Goal: Book appointment/travel/reservation

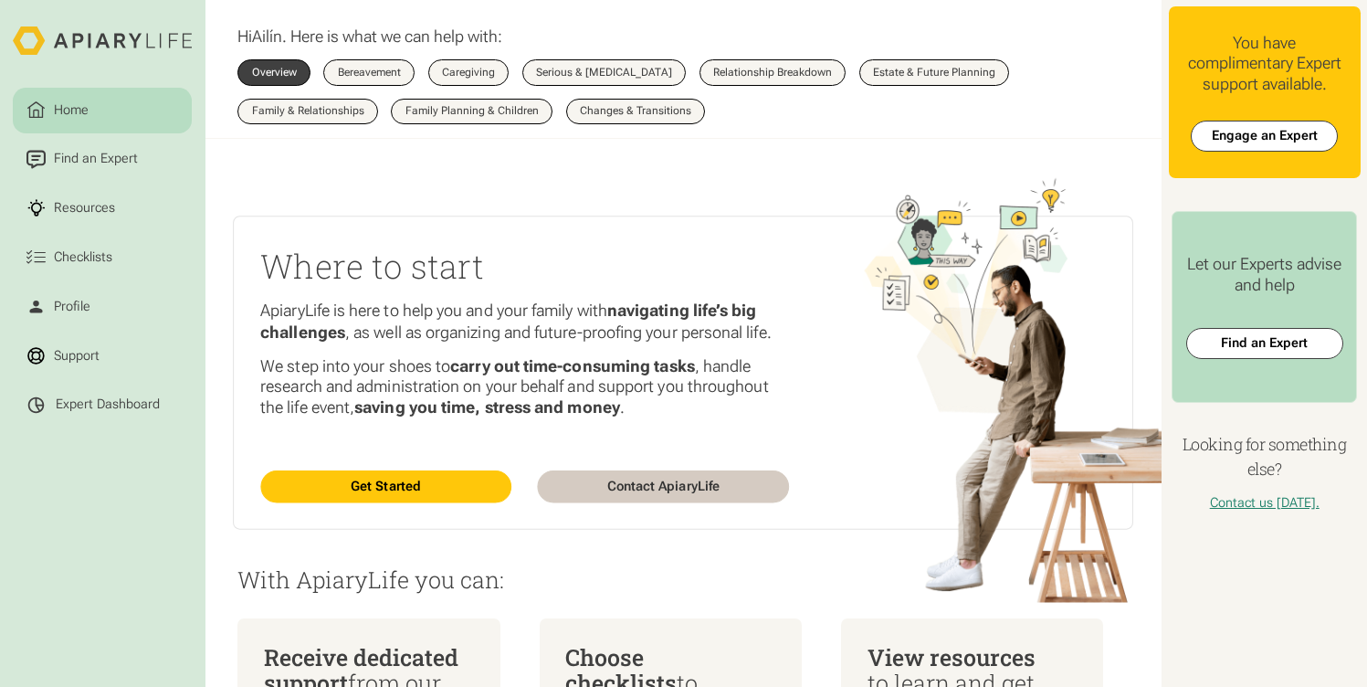
scroll to position [906, 0]
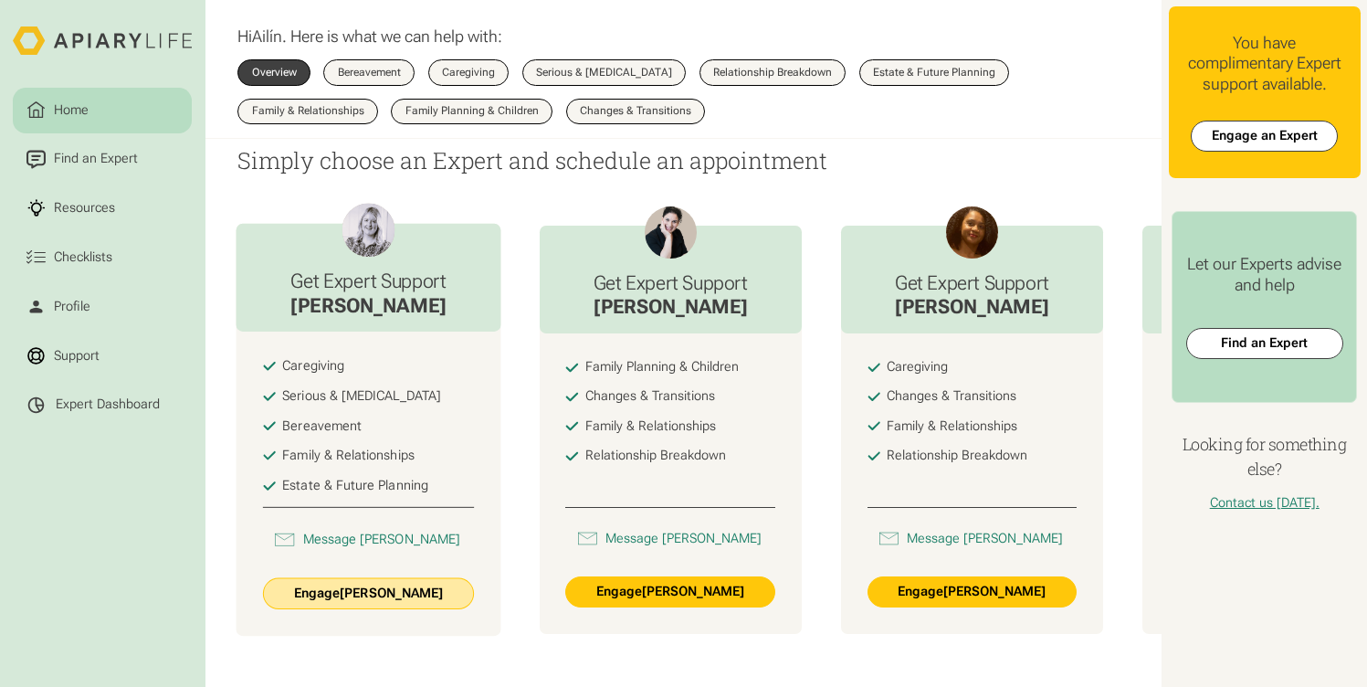
click at [400, 608] on link "Engage Jade Kay" at bounding box center [369, 594] width 212 height 32
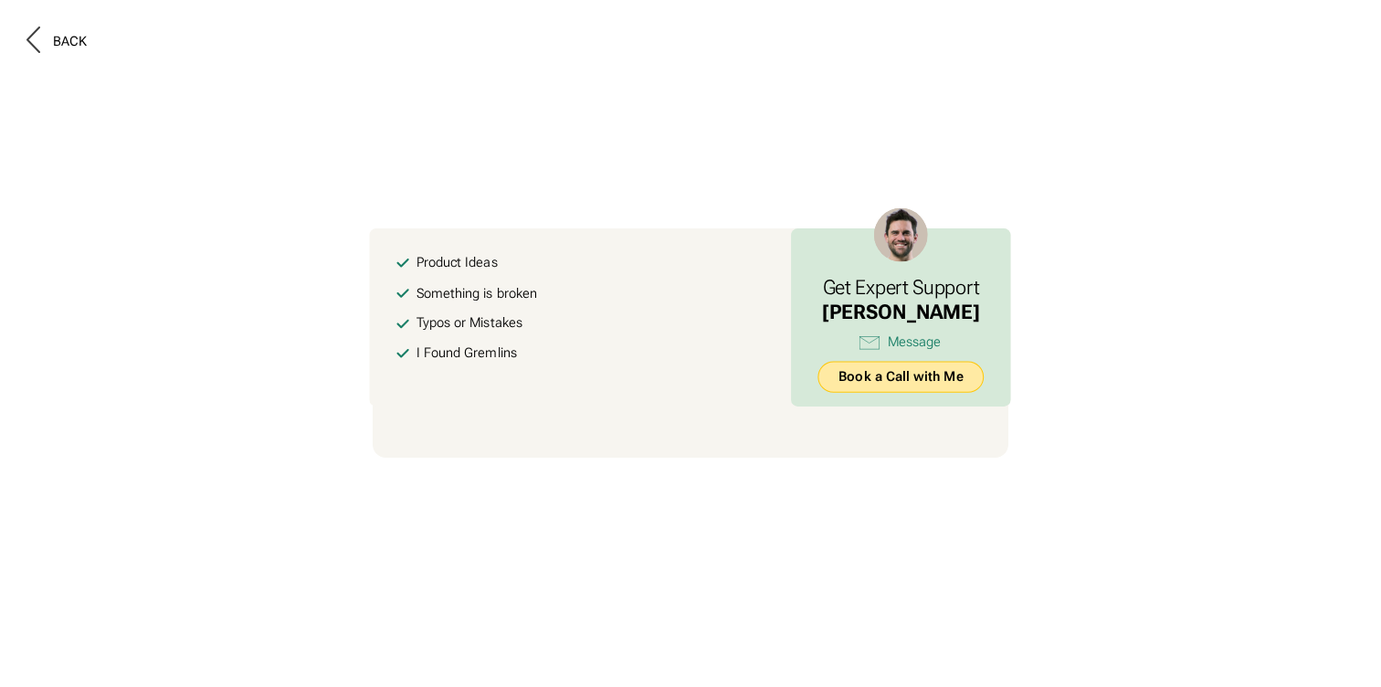
click at [877, 382] on link "Book a Call with Me" at bounding box center [901, 377] width 166 height 32
click at [876, 375] on link "Book a Call with Me" at bounding box center [901, 377] width 166 height 32
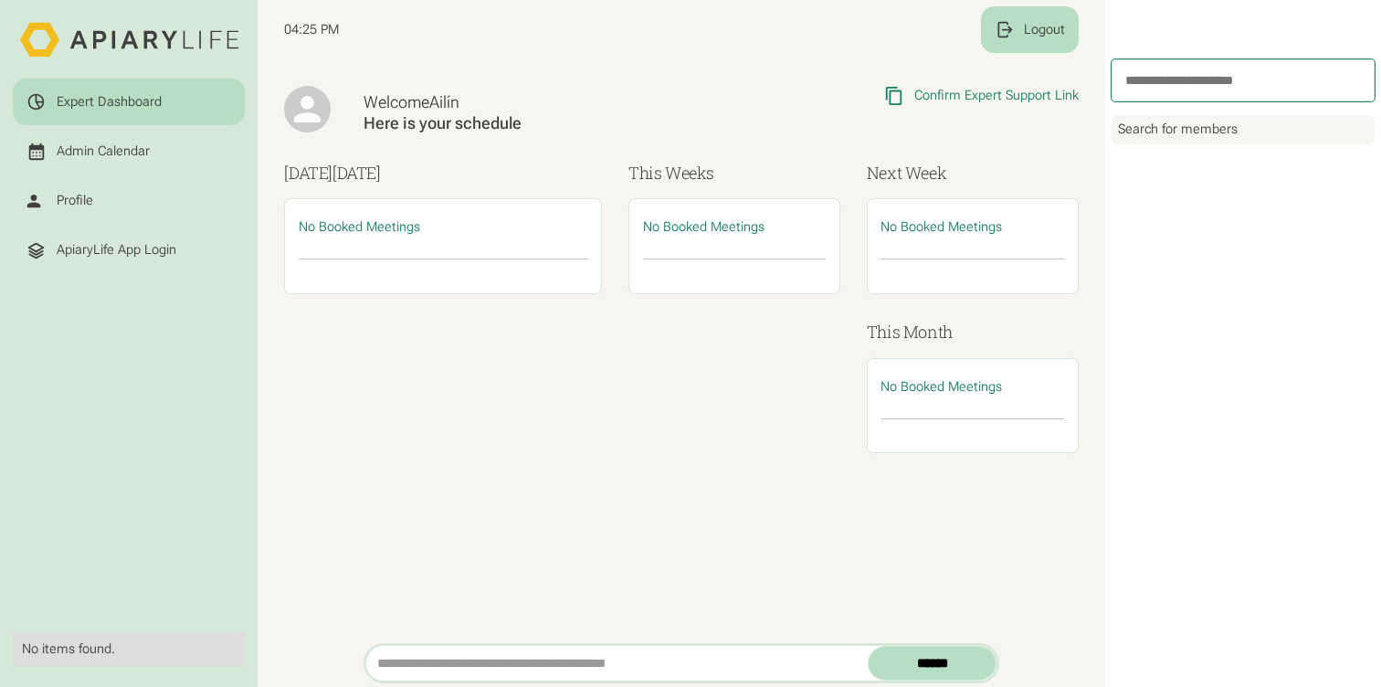
click at [1046, 28] on div "Logout" at bounding box center [1044, 30] width 41 height 16
